Goal: Task Accomplishment & Management: Manage account settings

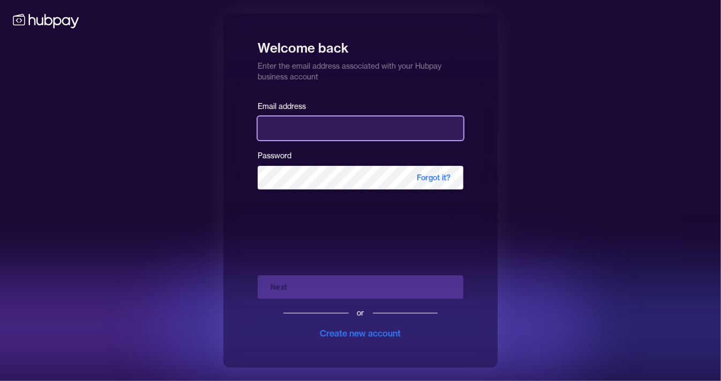
click at [280, 131] on input "email" at bounding box center [361, 128] width 206 height 24
type input "**********"
